Goal: Task Accomplishment & Management: Use online tool/utility

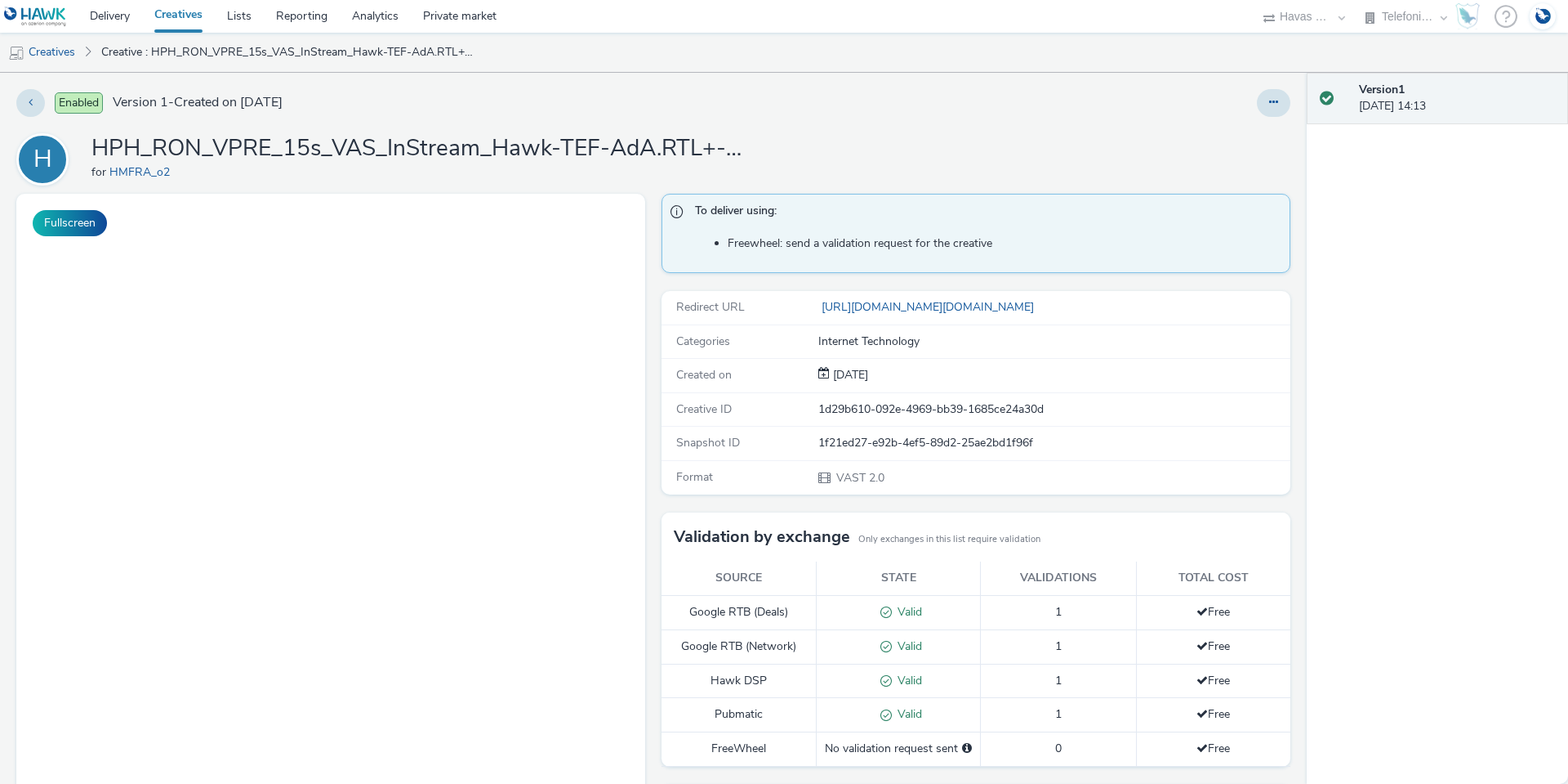
select select "fdd6df75-1d61-4035-b8b2-e303dce13929"
select select "81f8f10d-0682-4666-850e-e8b5770c7404"
select select "fdd6df75-1d61-4035-b8b2-e303dce13929"
select select "81f8f10d-0682-4666-850e-e8b5770c7404"
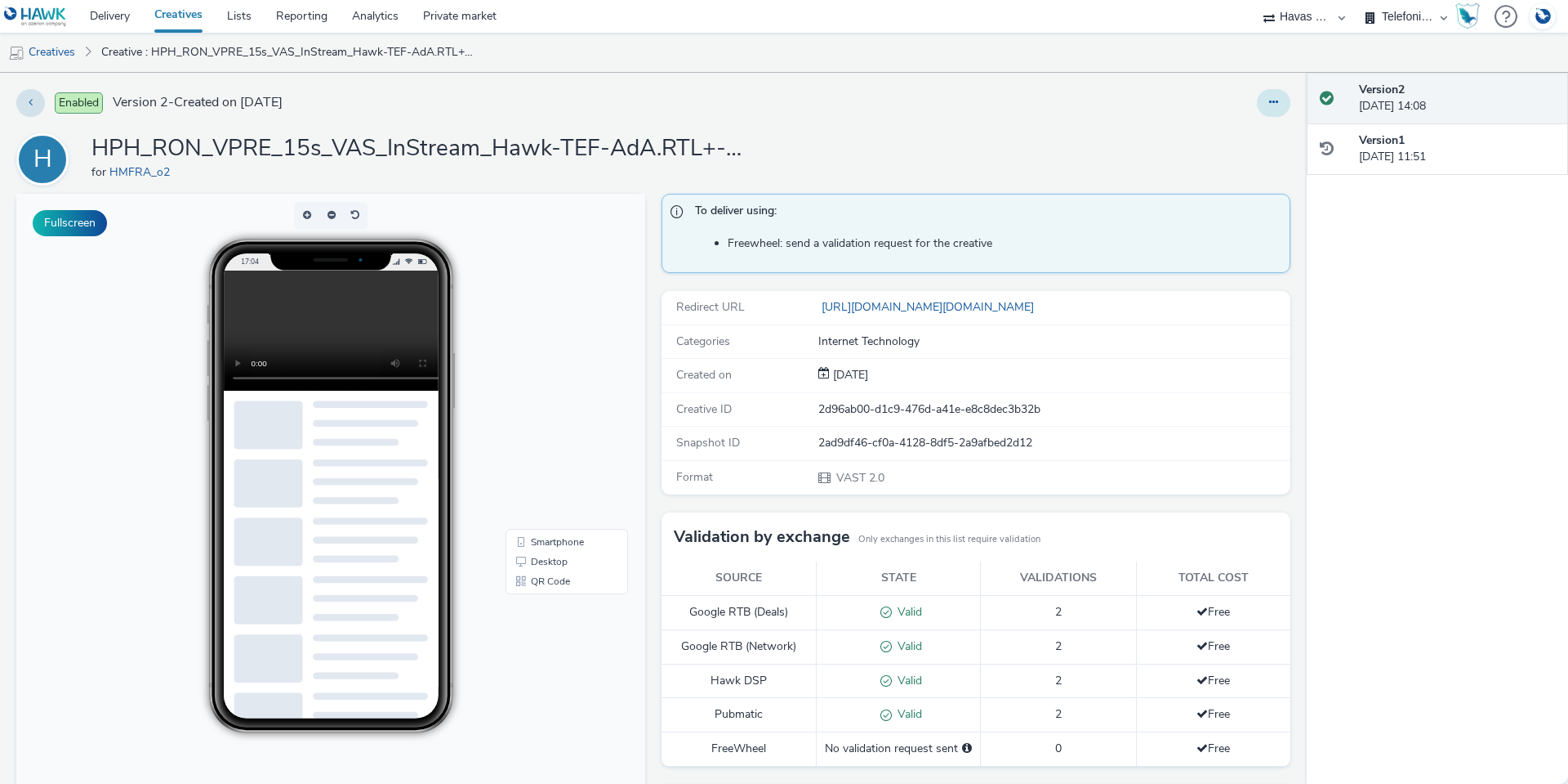
click at [1271, 98] on button at bounding box center [1273, 103] width 33 height 28
click at [1202, 143] on link "Edit" at bounding box center [1229, 135] width 123 height 33
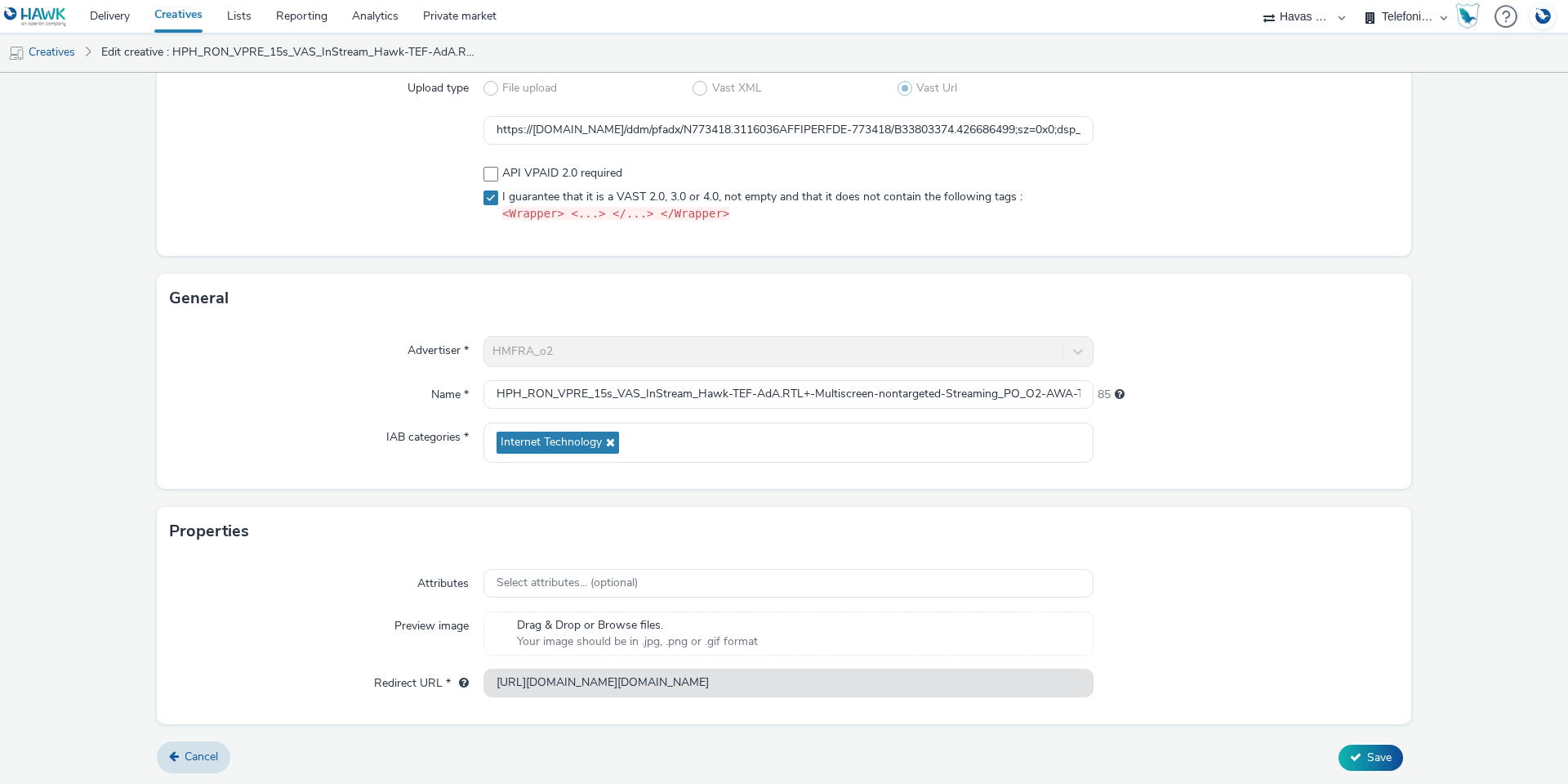
scroll to position [162, 0]
drag, startPoint x: 283, startPoint y: 534, endPoint x: 164, endPoint y: 518, distance: 120.1
click at [208, 520] on div "Properties" at bounding box center [784, 530] width 1255 height 49
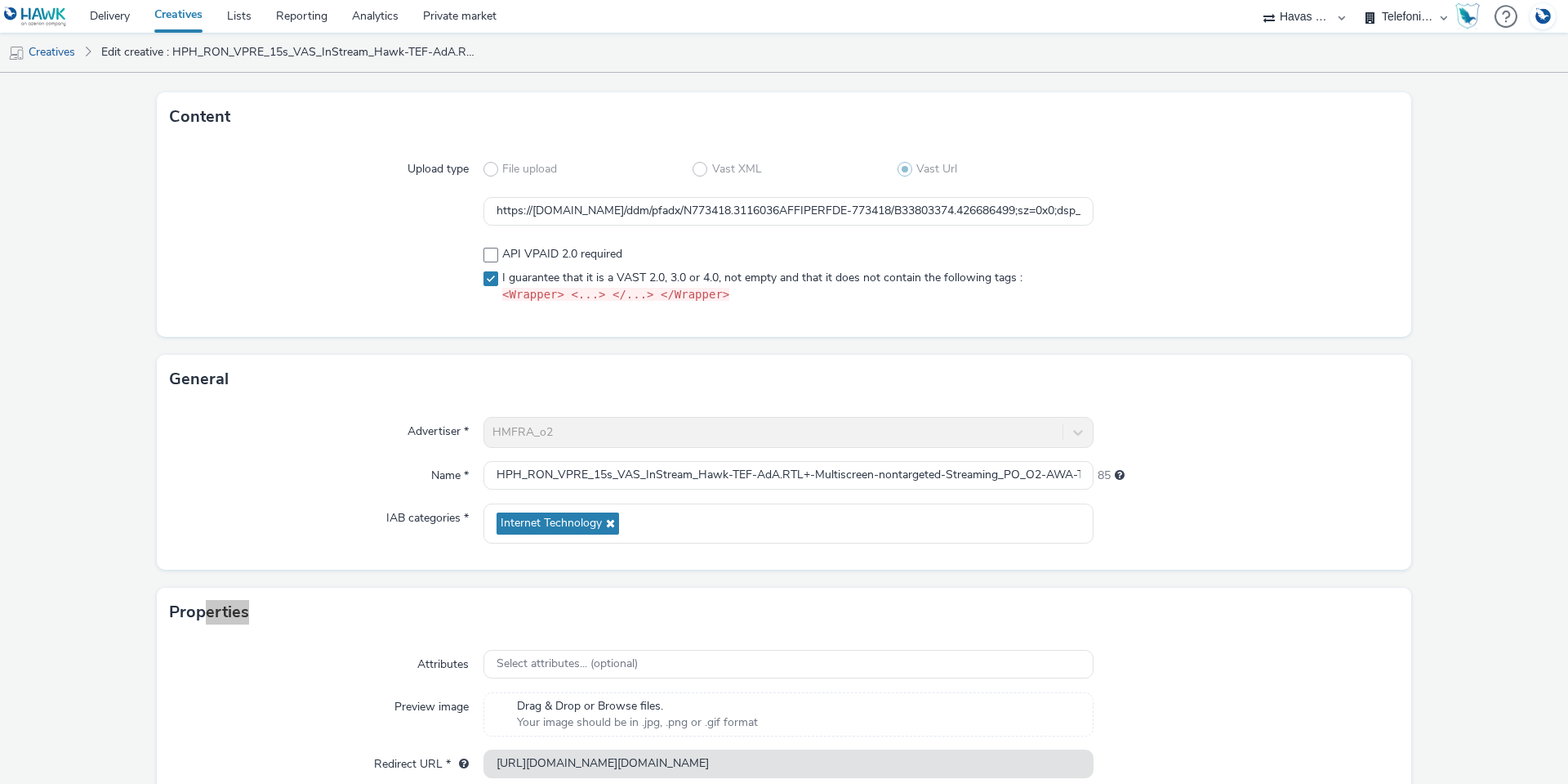
scroll to position [0, 0]
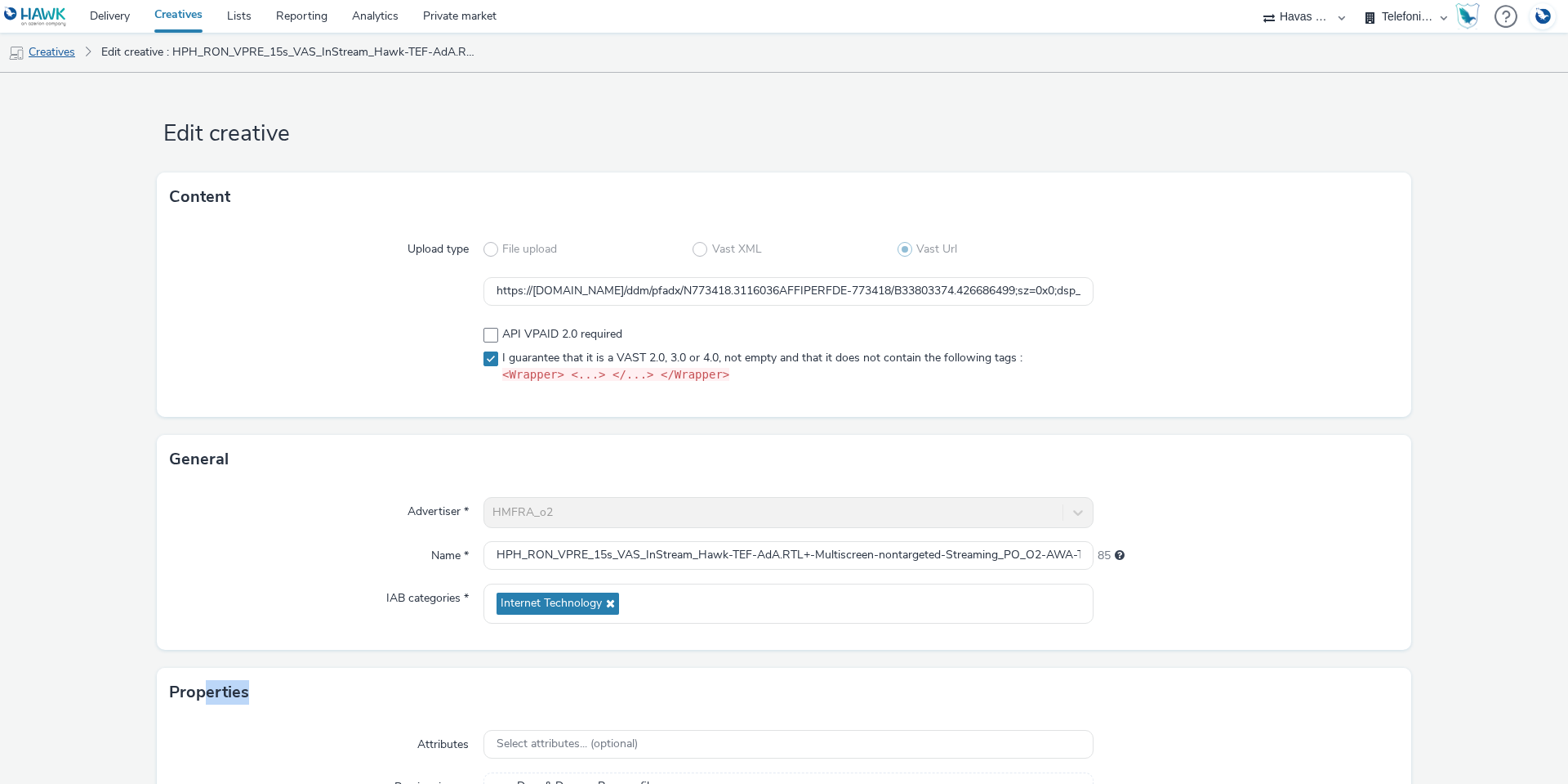
click at [70, 48] on link "Creatives" at bounding box center [42, 51] width 83 height 39
